Goal: Book appointment/travel/reservation

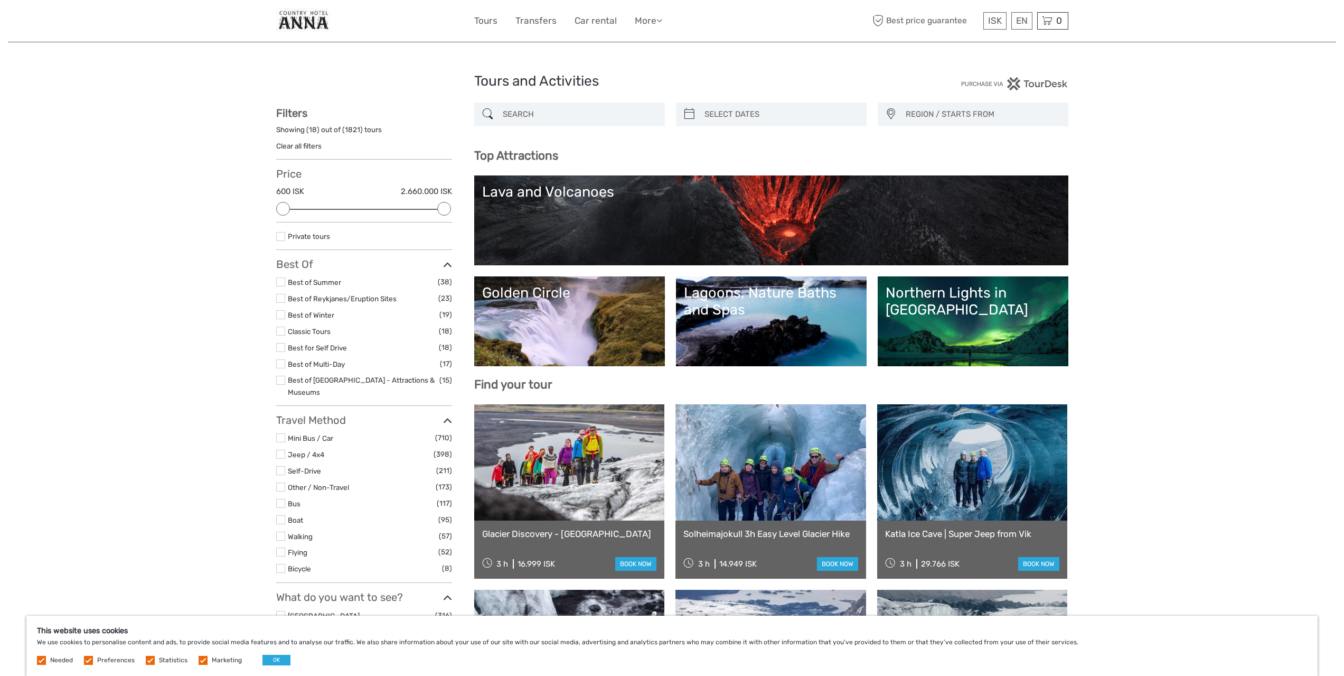
select select
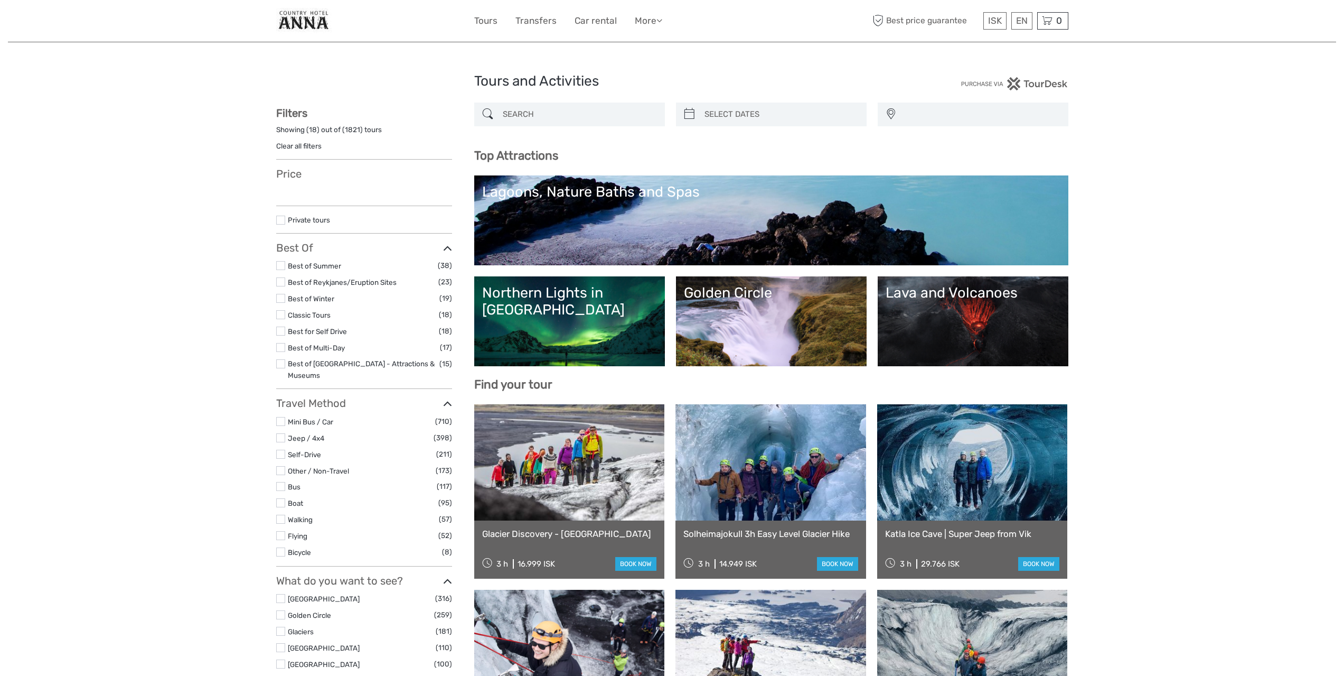
select select
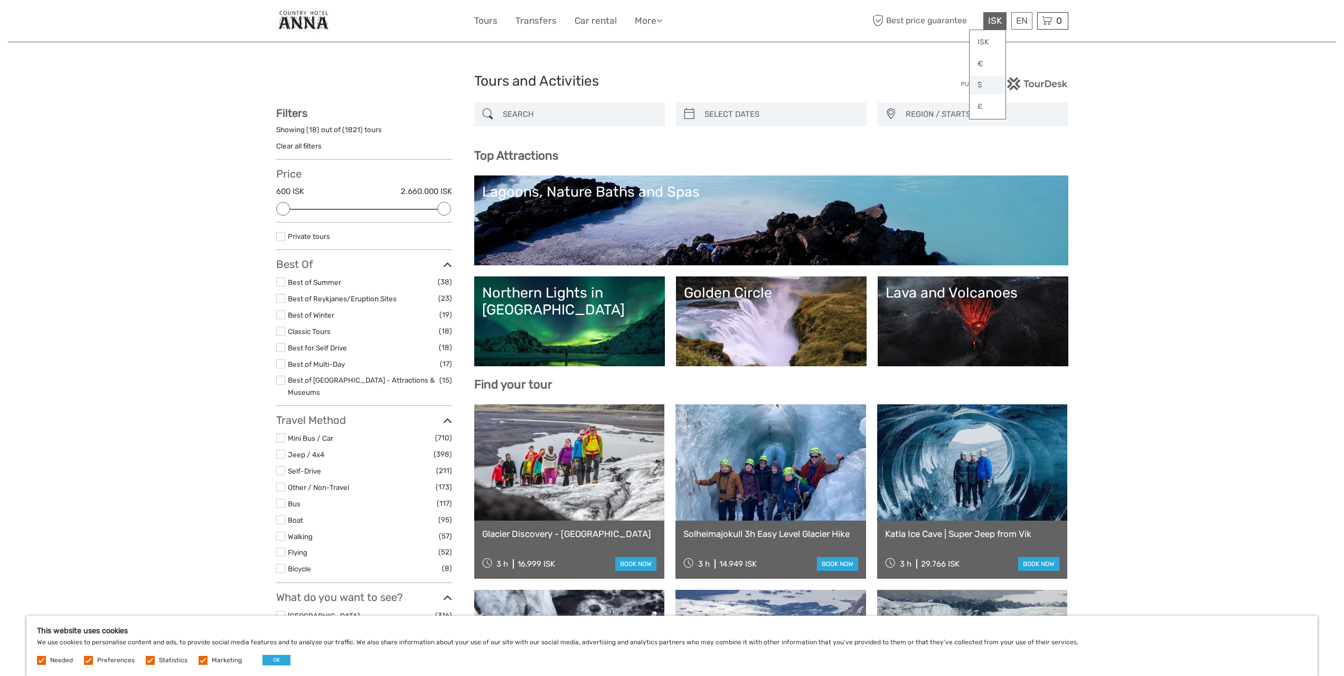
click at [984, 85] on link "$" at bounding box center [988, 85] width 36 height 19
type input "05/10/2025"
click at [711, 115] on input "search" at bounding box center [780, 114] width 161 height 18
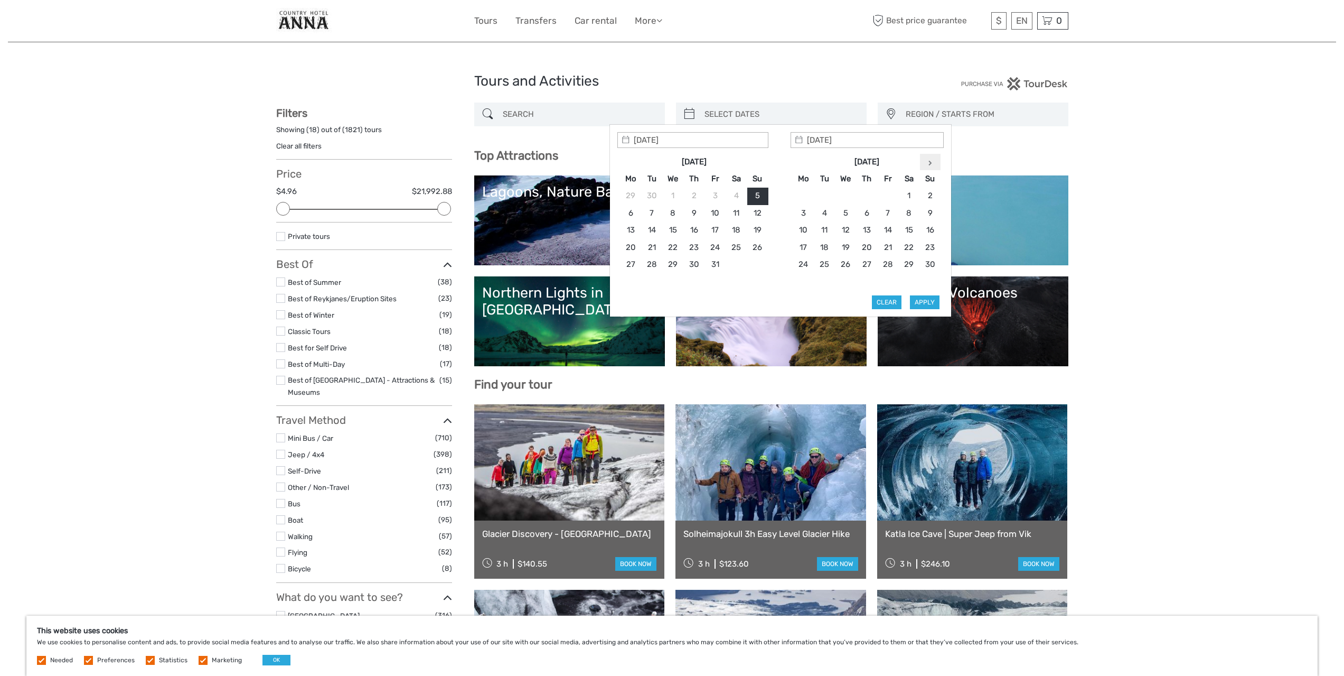
click at [933, 163] on th at bounding box center [930, 161] width 21 height 17
type input "27/12/2025"
click at [922, 301] on button "Apply" at bounding box center [925, 302] width 30 height 14
type input "27/12/2025 - 27/12/2025"
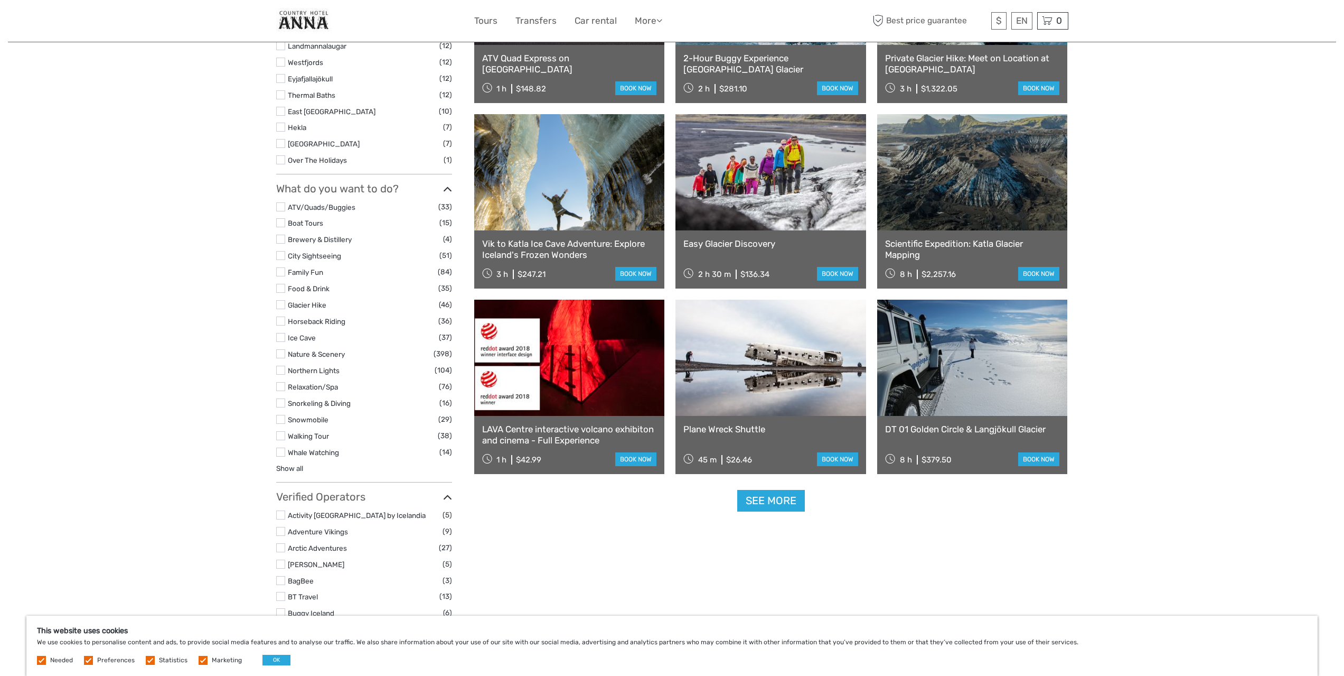
scroll to position [800, 0]
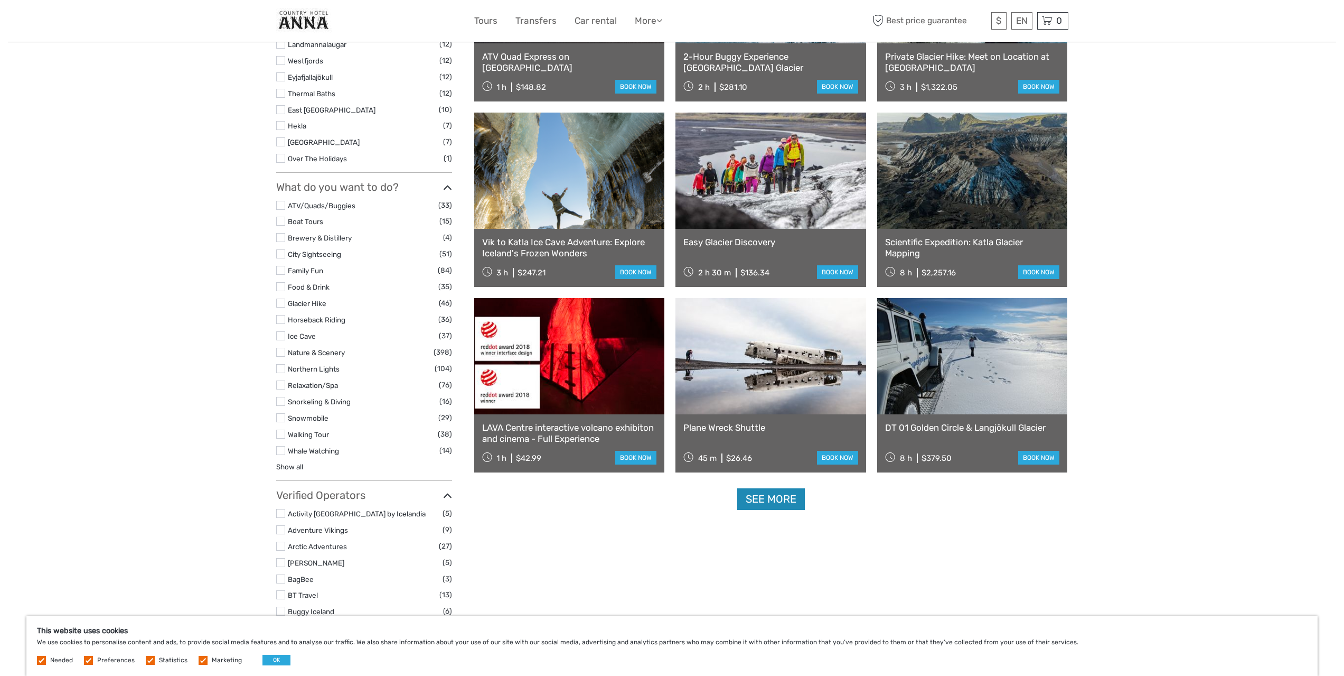
click at [772, 499] on link "See more" at bounding box center [771, 499] width 68 height 22
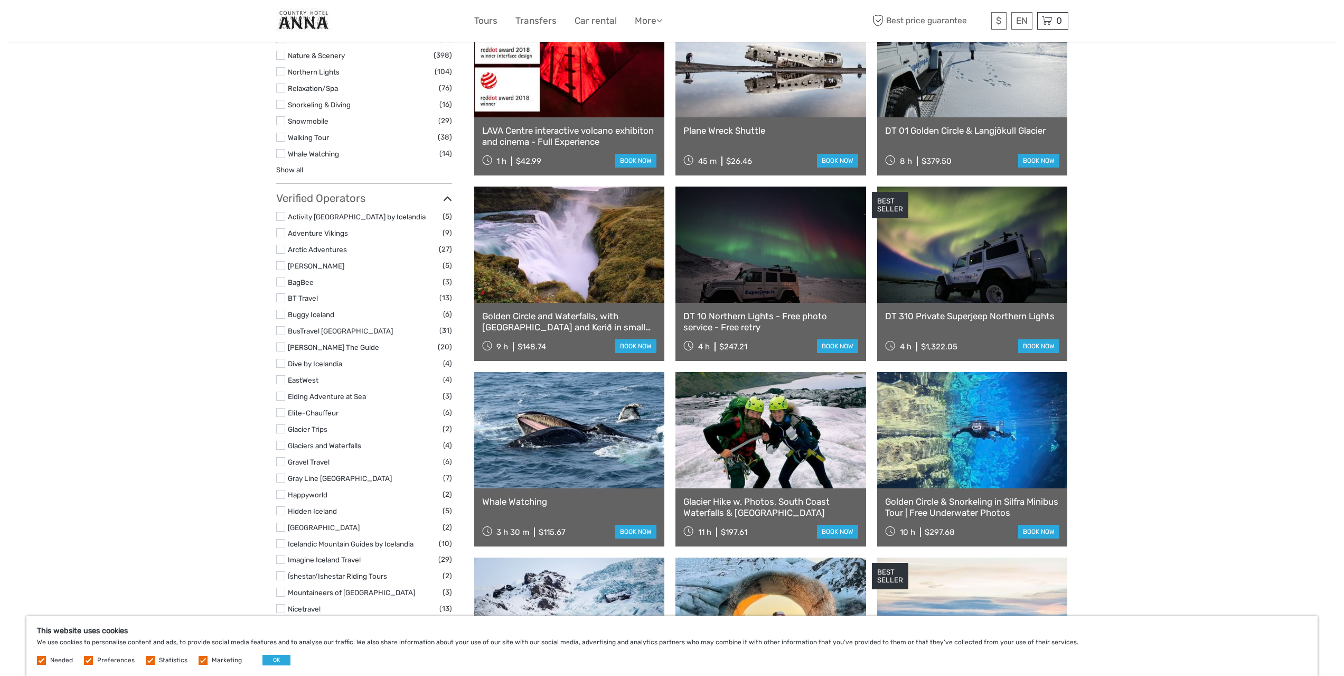
scroll to position [1117, 0]
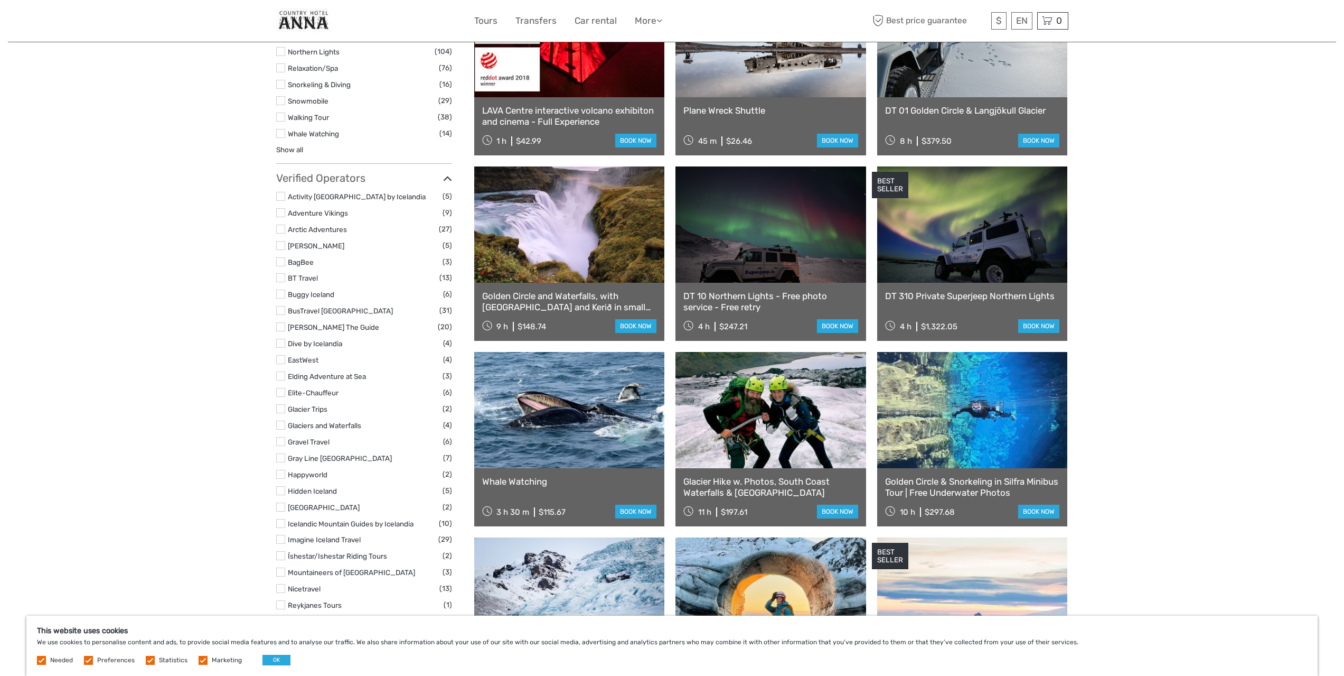
click at [1159, 273] on div "Tours and Activities Tours and Activities 27/12/2025 - 27/12/2025 REGION / STAR…" at bounding box center [672, 144] width 1328 height 2522
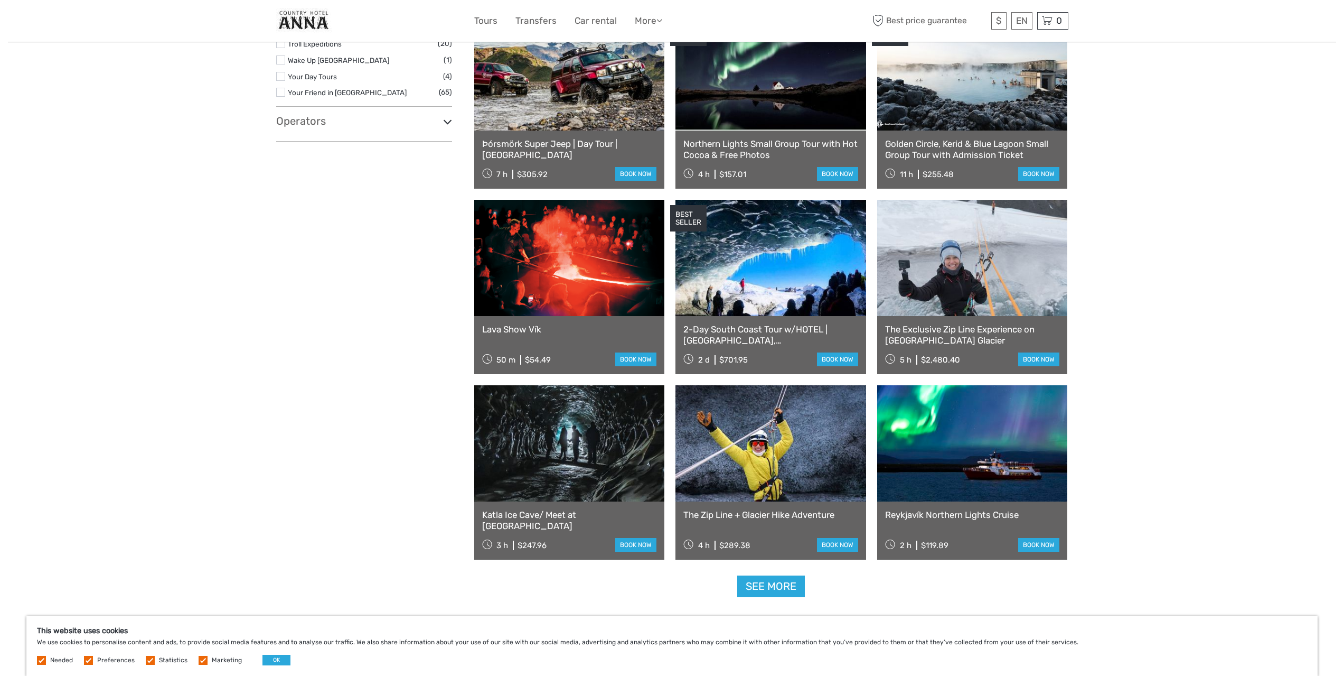
scroll to position [1856, 0]
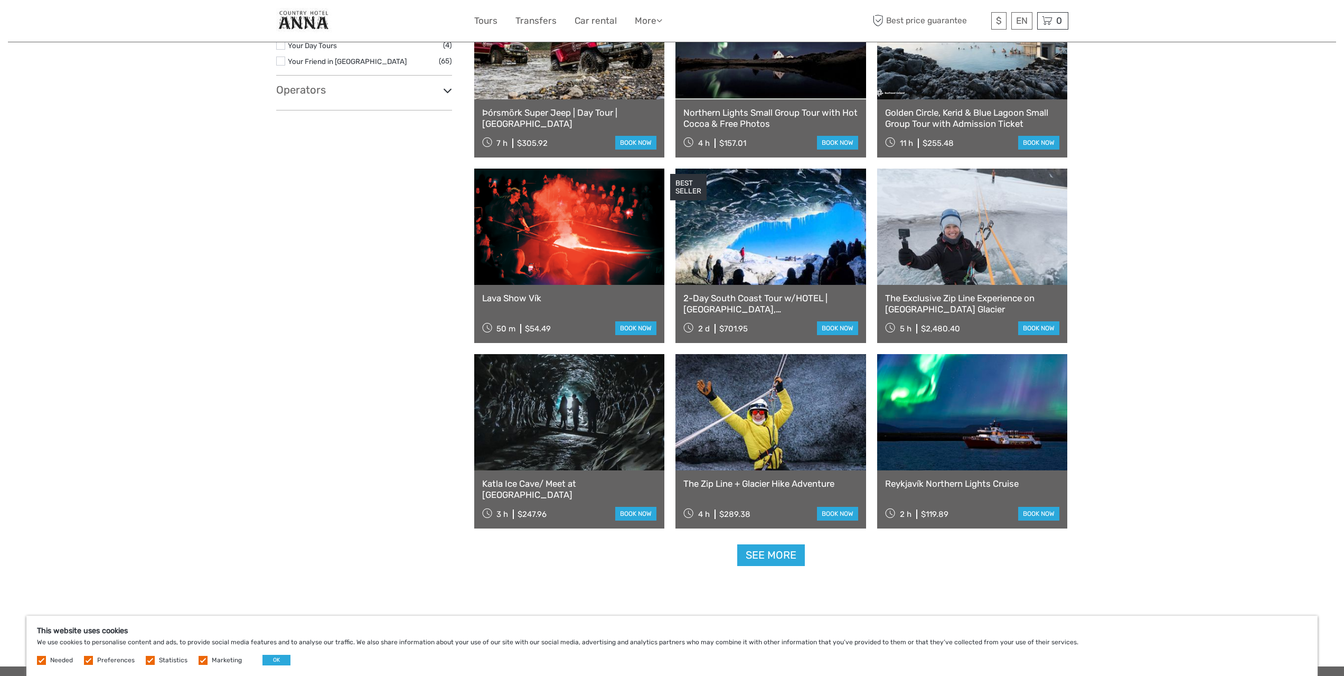
click at [758, 560] on link "See more" at bounding box center [771, 555] width 68 height 22
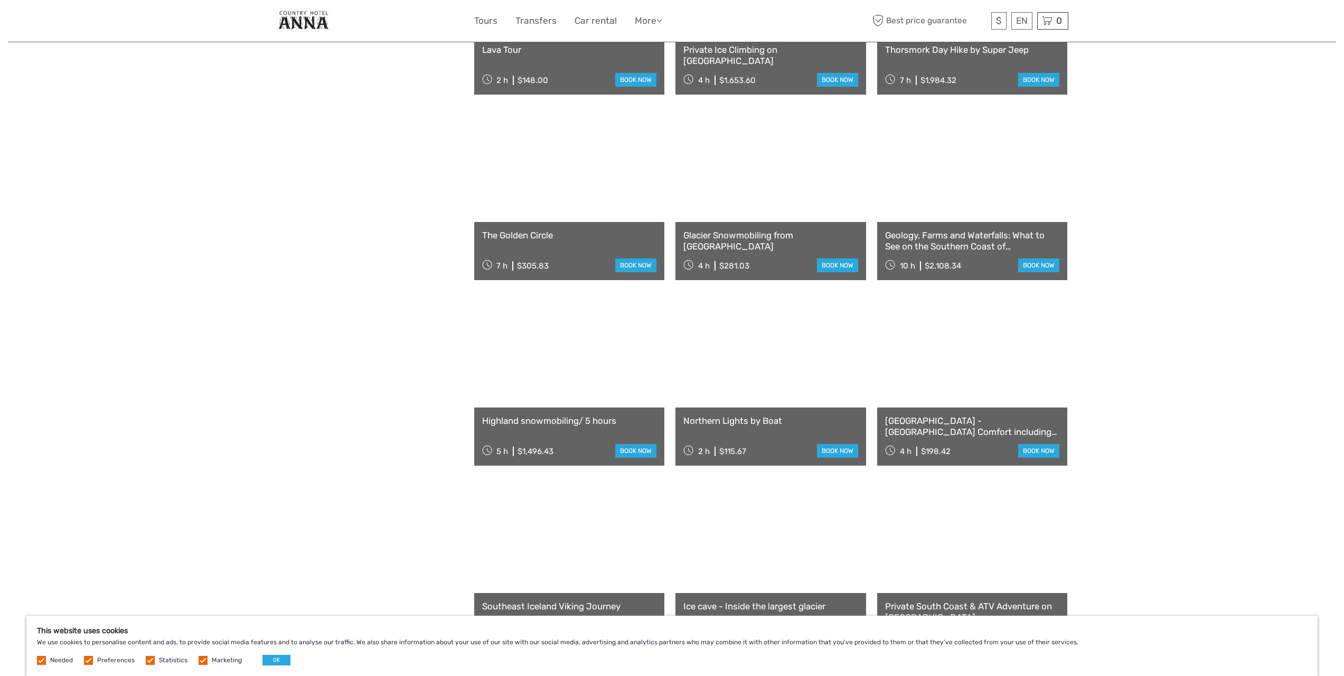
scroll to position [2754, 0]
